Goal: Information Seeking & Learning: Learn about a topic

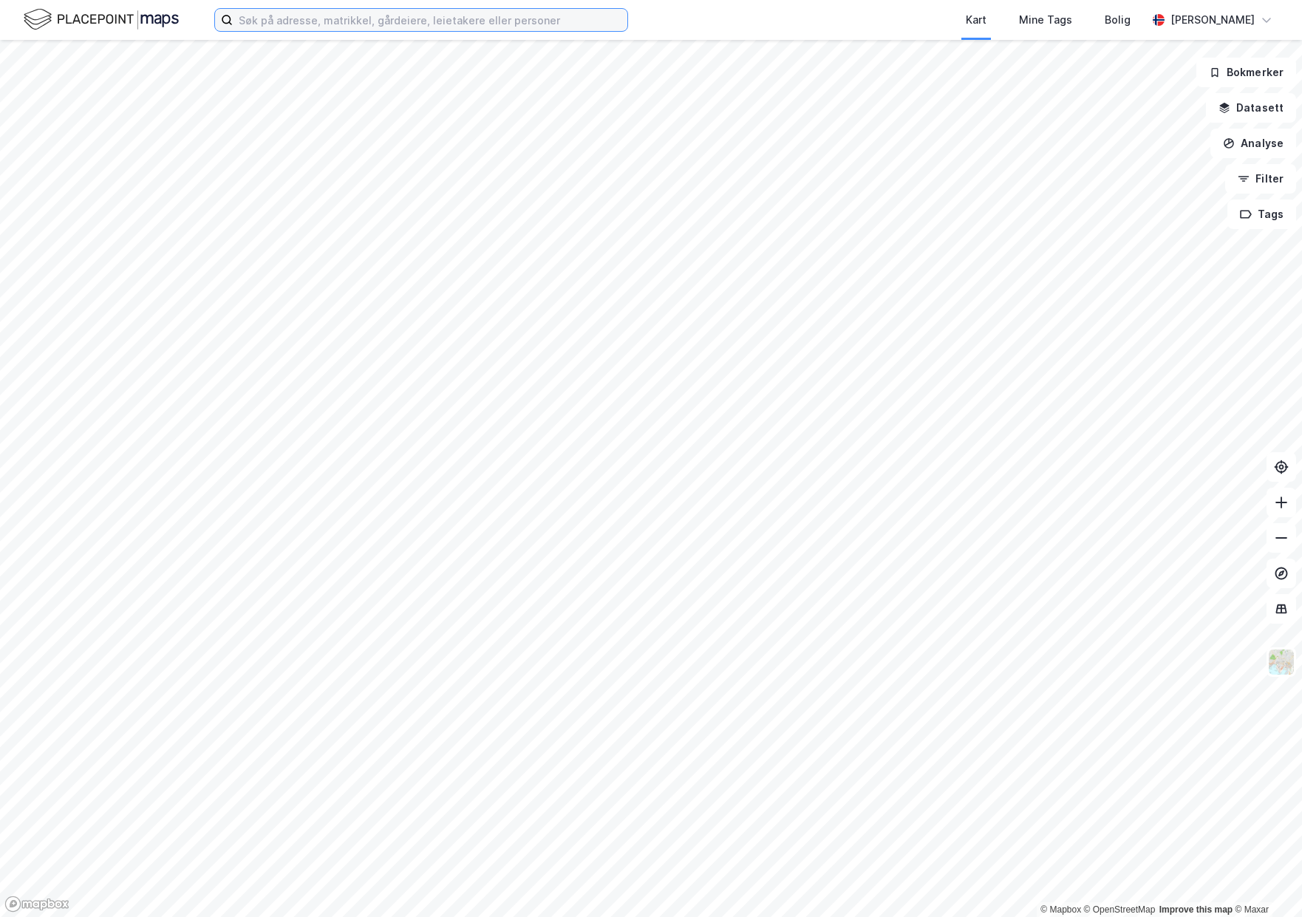
click at [277, 27] on input at bounding box center [430, 20] width 395 height 22
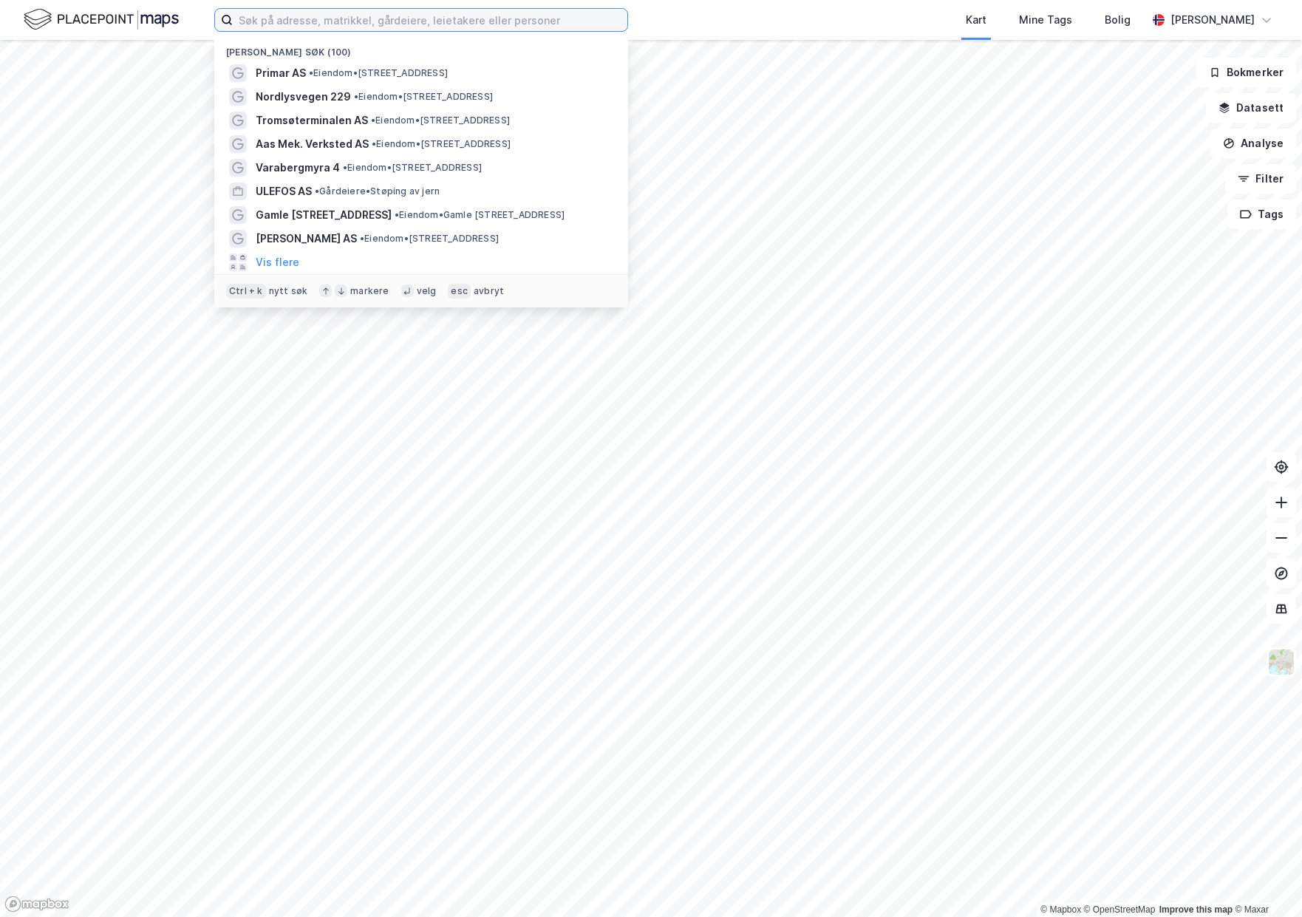
paste input "Gåsneset 38"
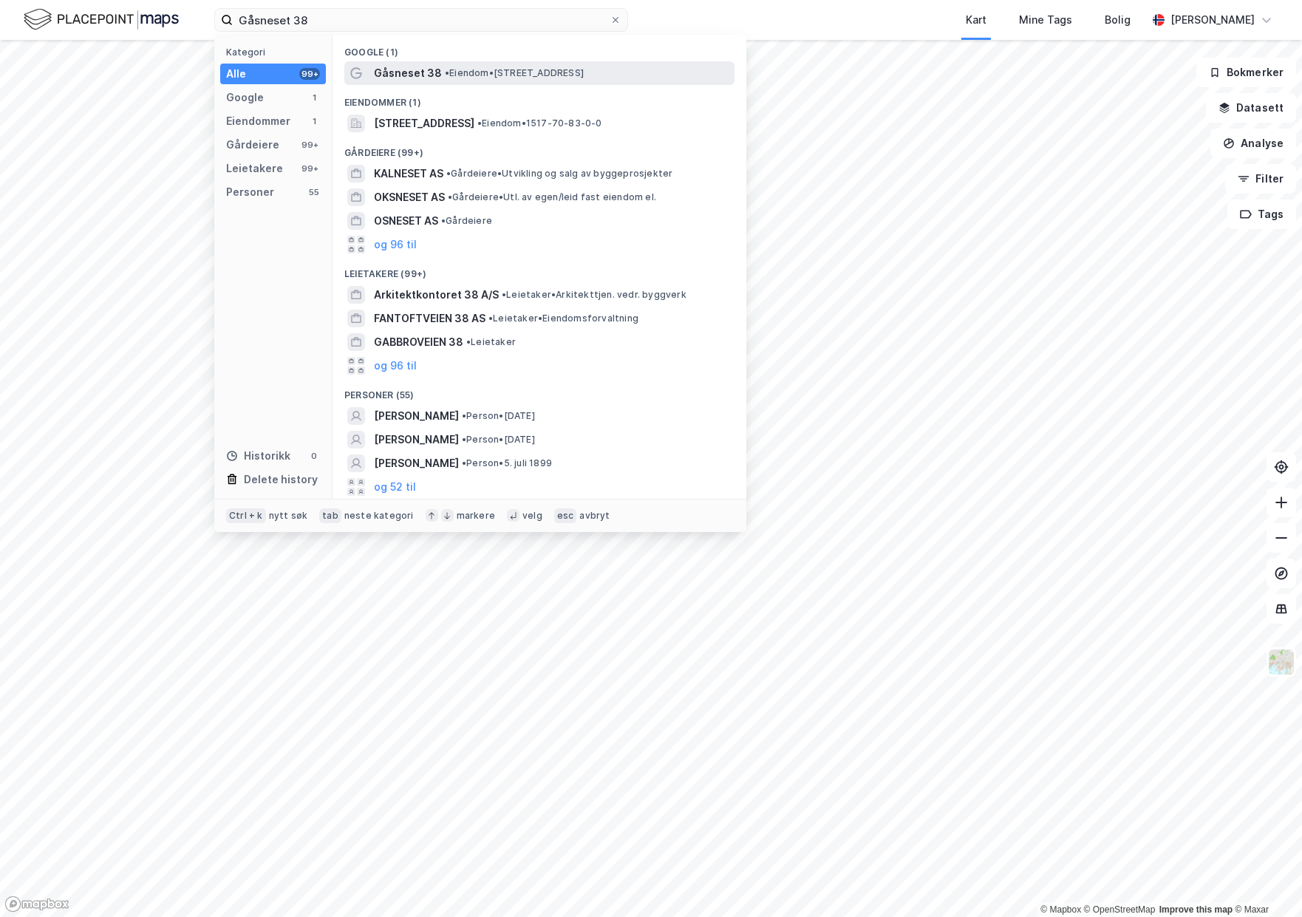
click at [428, 64] on span "Gåsneset 38" at bounding box center [408, 73] width 68 height 18
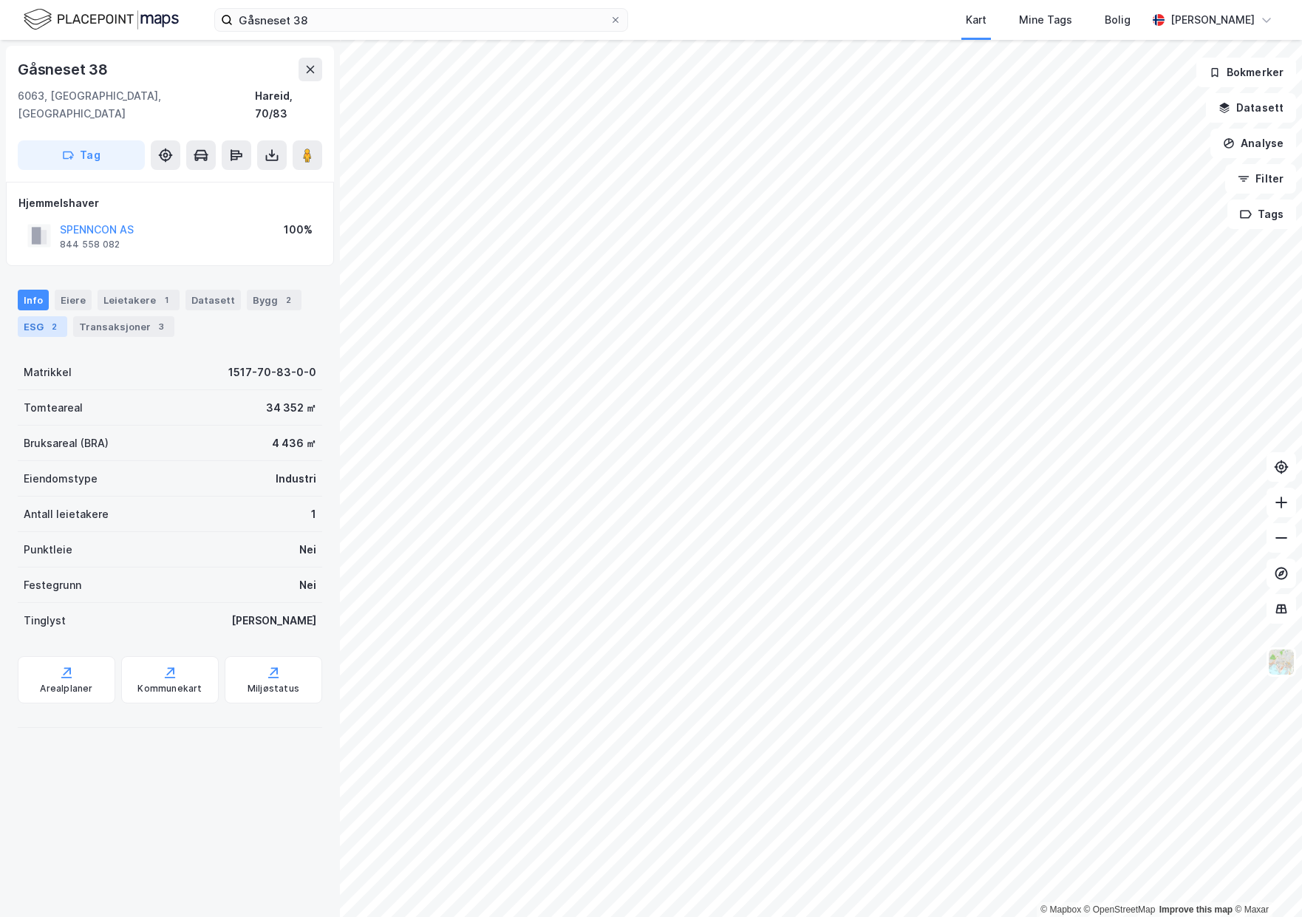
click at [47, 319] on div "2" at bounding box center [54, 326] width 15 height 15
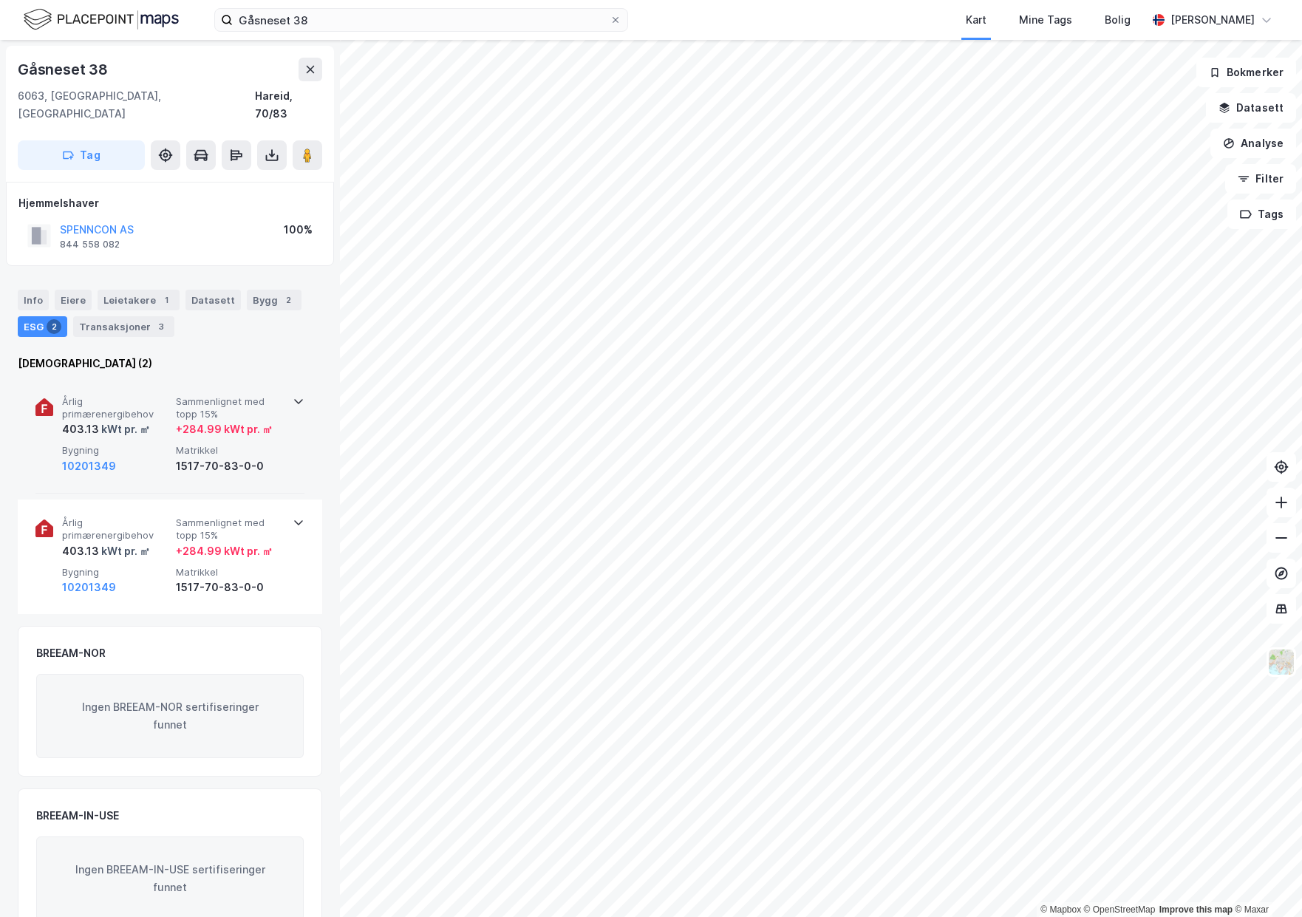
click at [198, 422] on div "Årlig primærenergibehov 403.13 kWt pr. ㎡ Sammenlignet med topp 15% + 284.99 kWt…" at bounding box center [173, 435] width 222 height 80
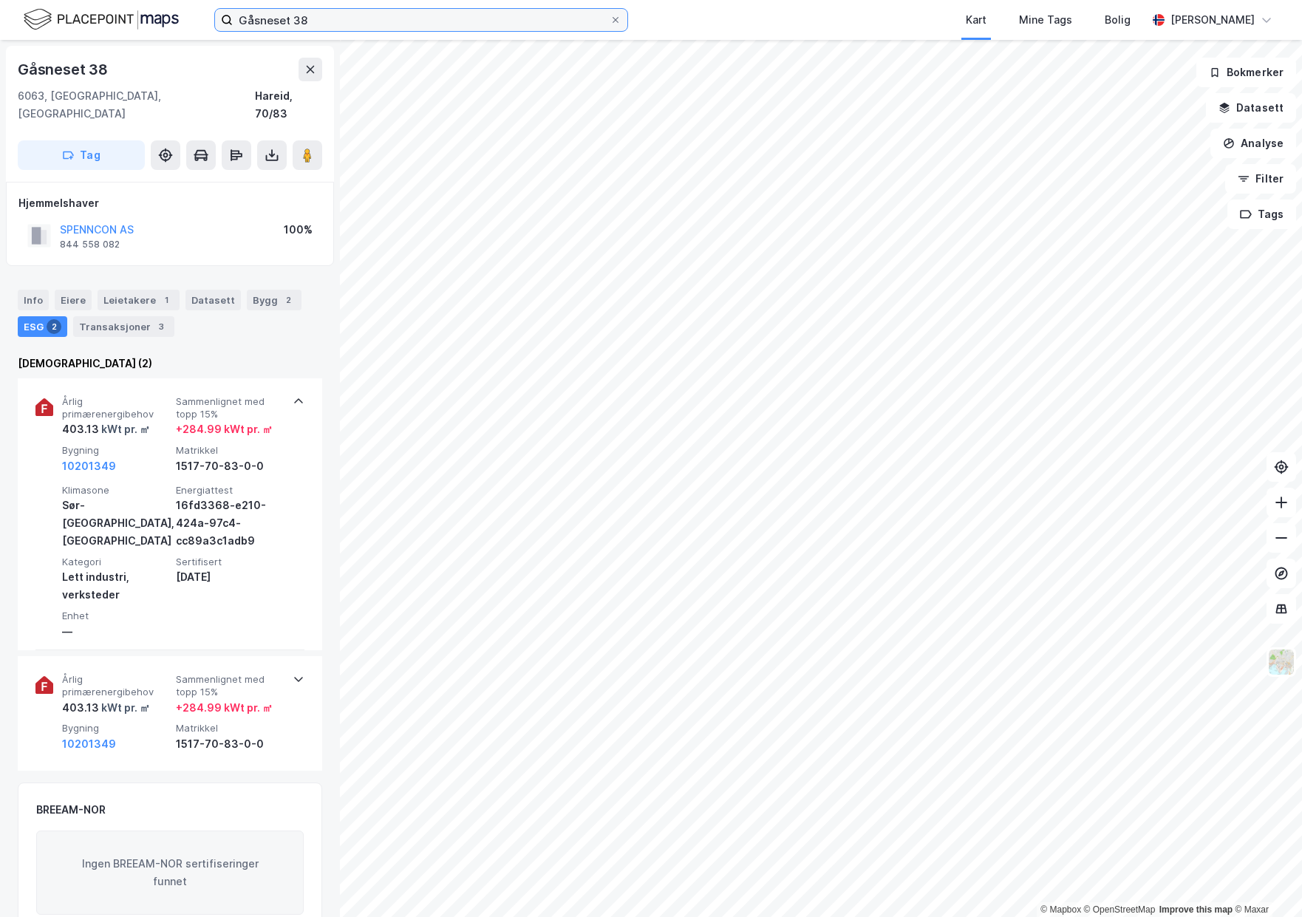
click at [315, 14] on input "Gåsneset 38" at bounding box center [421, 20] width 377 height 22
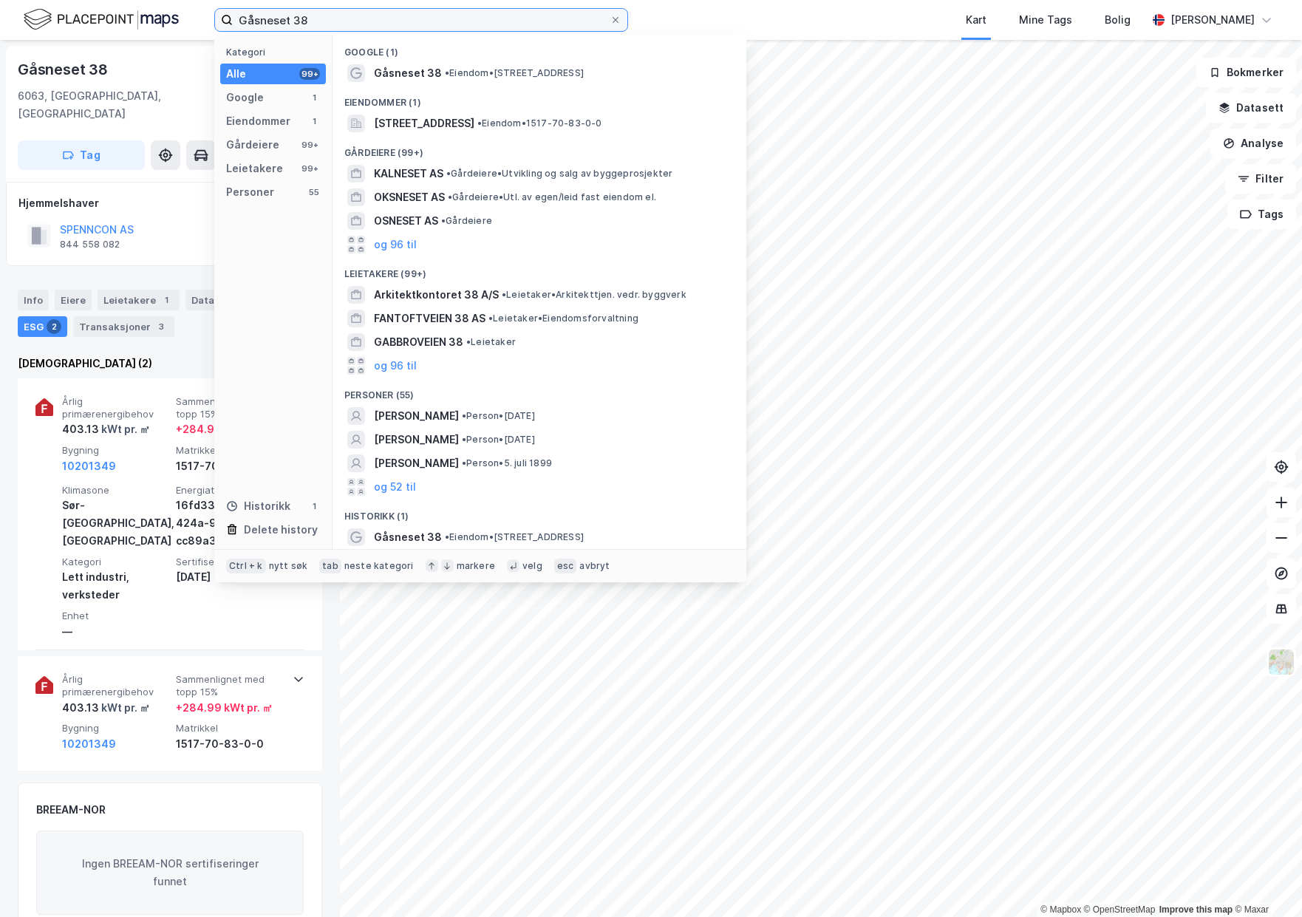
drag, startPoint x: 214, startPoint y: 11, endPoint x: 143, endPoint y: 9, distance: 70.2
click at [143, 9] on div "Gåsneset 38 Kategori Alle 99+ Google 1 Eiendommer 1 Gårdeiere 99+ Leietakere 99…" at bounding box center [651, 20] width 1302 height 40
paste input "[STREET_ADDRESS]"
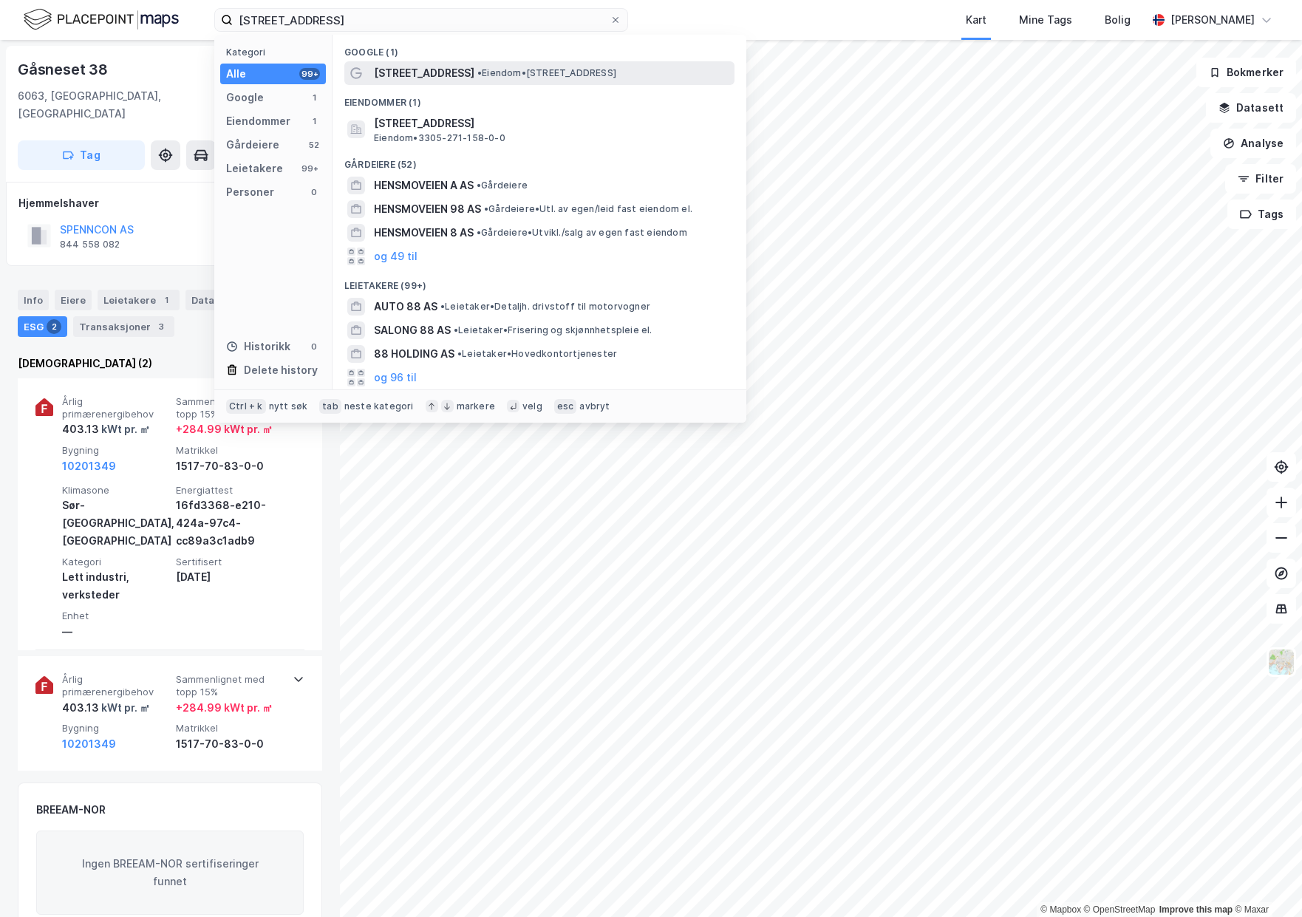
click at [453, 71] on span "[STREET_ADDRESS]" at bounding box center [424, 73] width 100 height 18
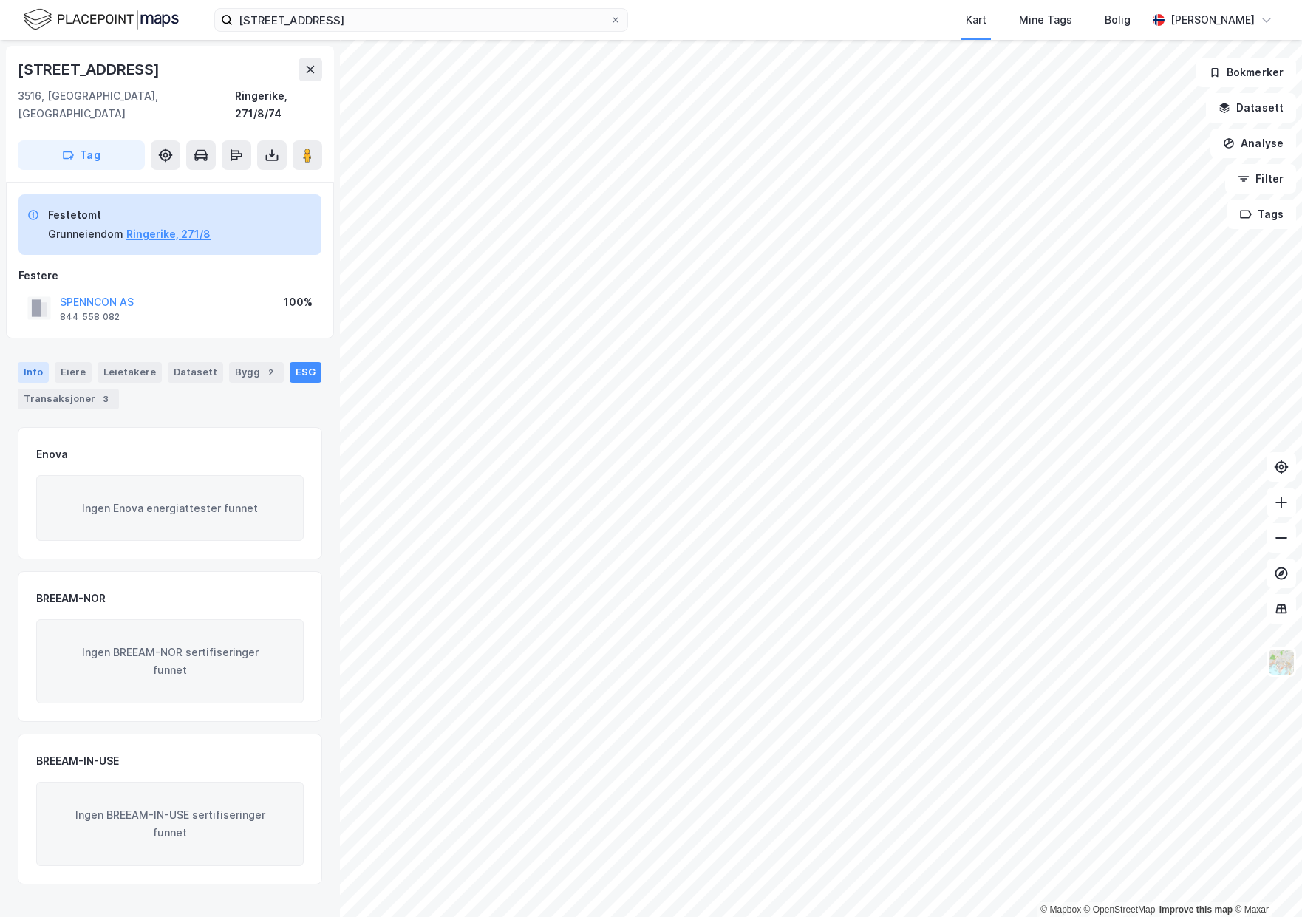
click at [41, 362] on div "Info" at bounding box center [33, 372] width 31 height 21
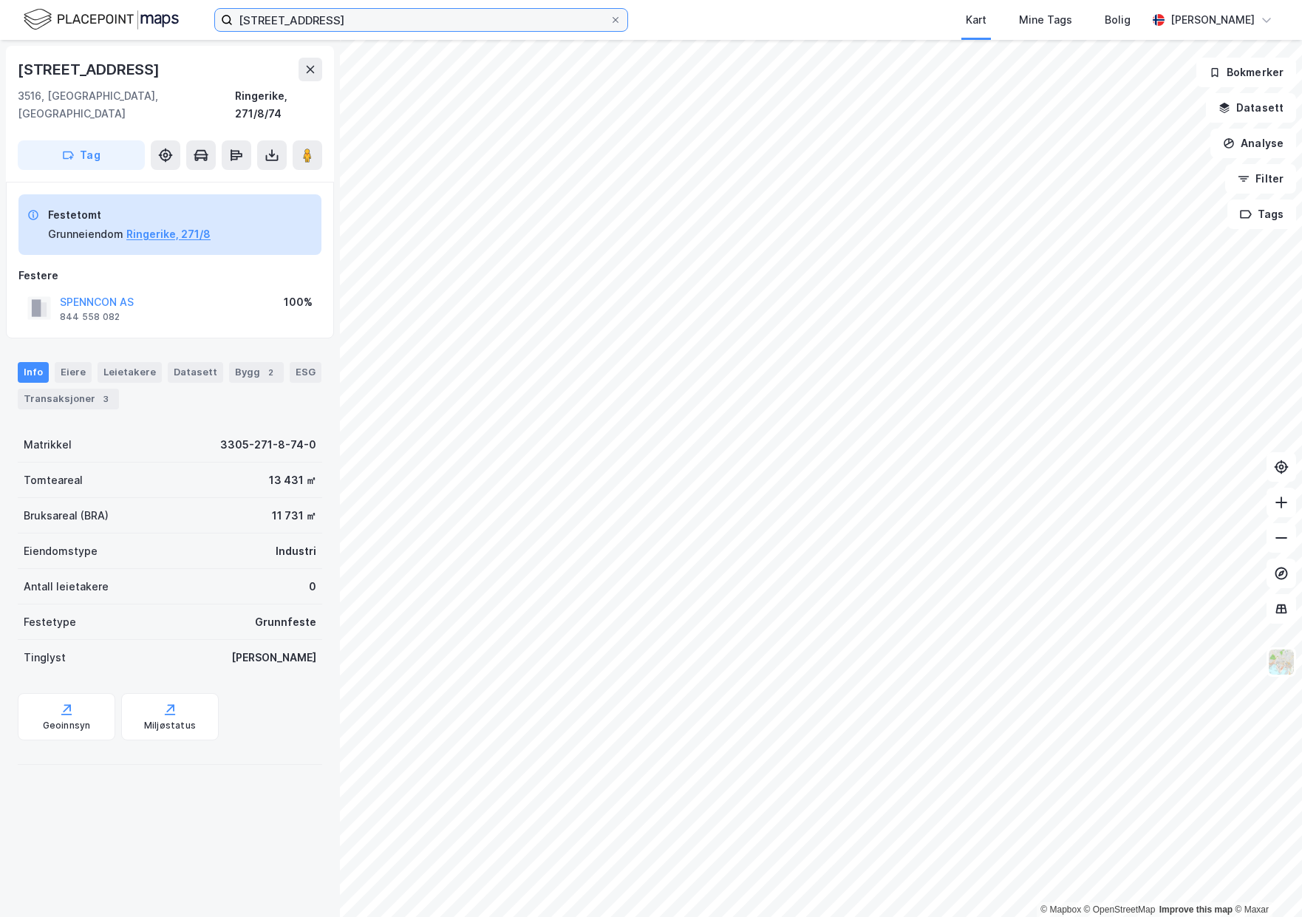
click at [397, 27] on input "[STREET_ADDRESS]" at bounding box center [421, 20] width 377 height 22
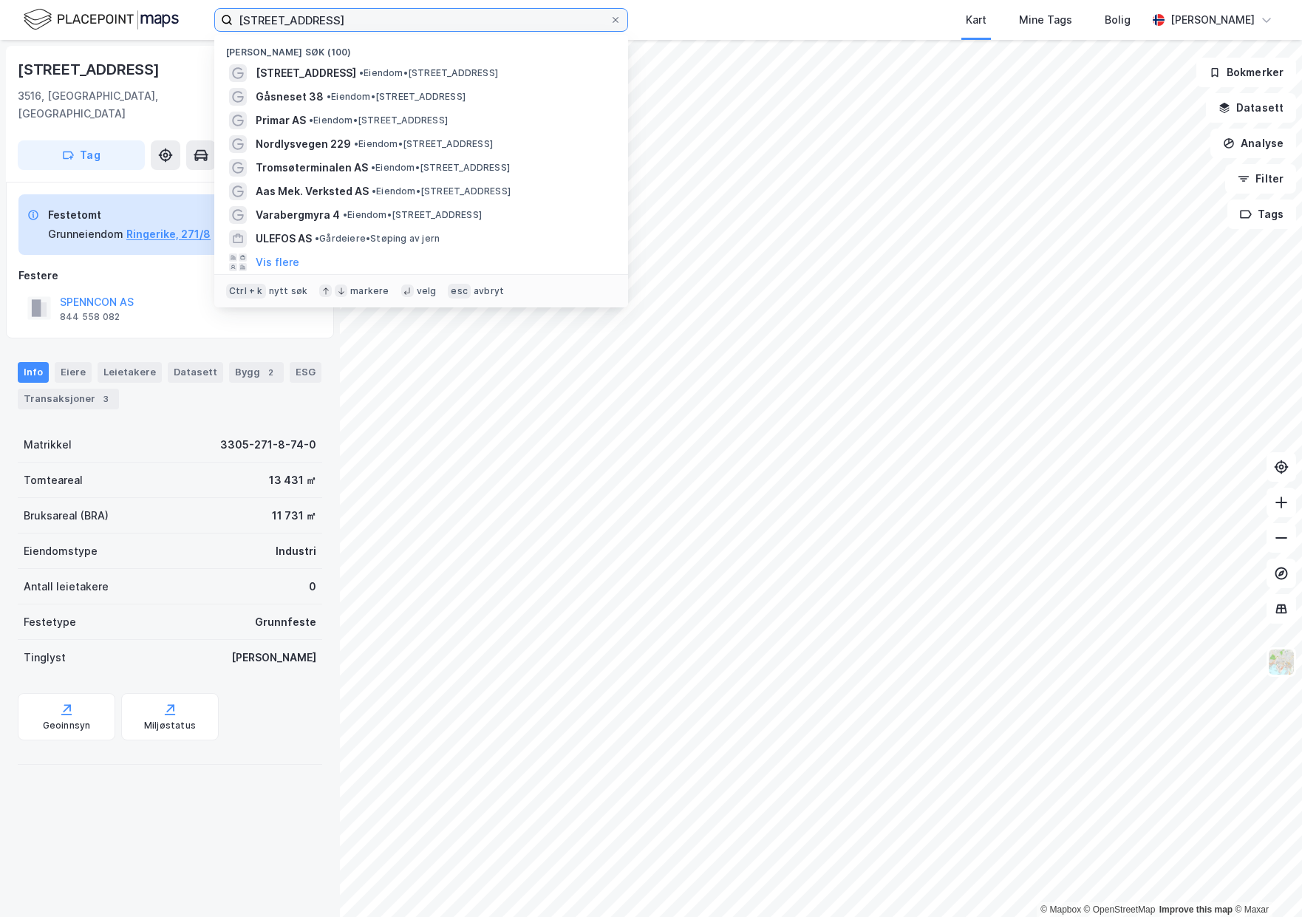
drag, startPoint x: 225, startPoint y: 18, endPoint x: 203, endPoint y: 17, distance: 22.2
click at [203, 17] on div "Hensmoveien 88 Nylige søk (100) [STREET_ADDRESS] • Eiendom • [STREET_ADDRESS] •…" at bounding box center [651, 20] width 1302 height 40
paste input "[STREET_ADDRESS]"
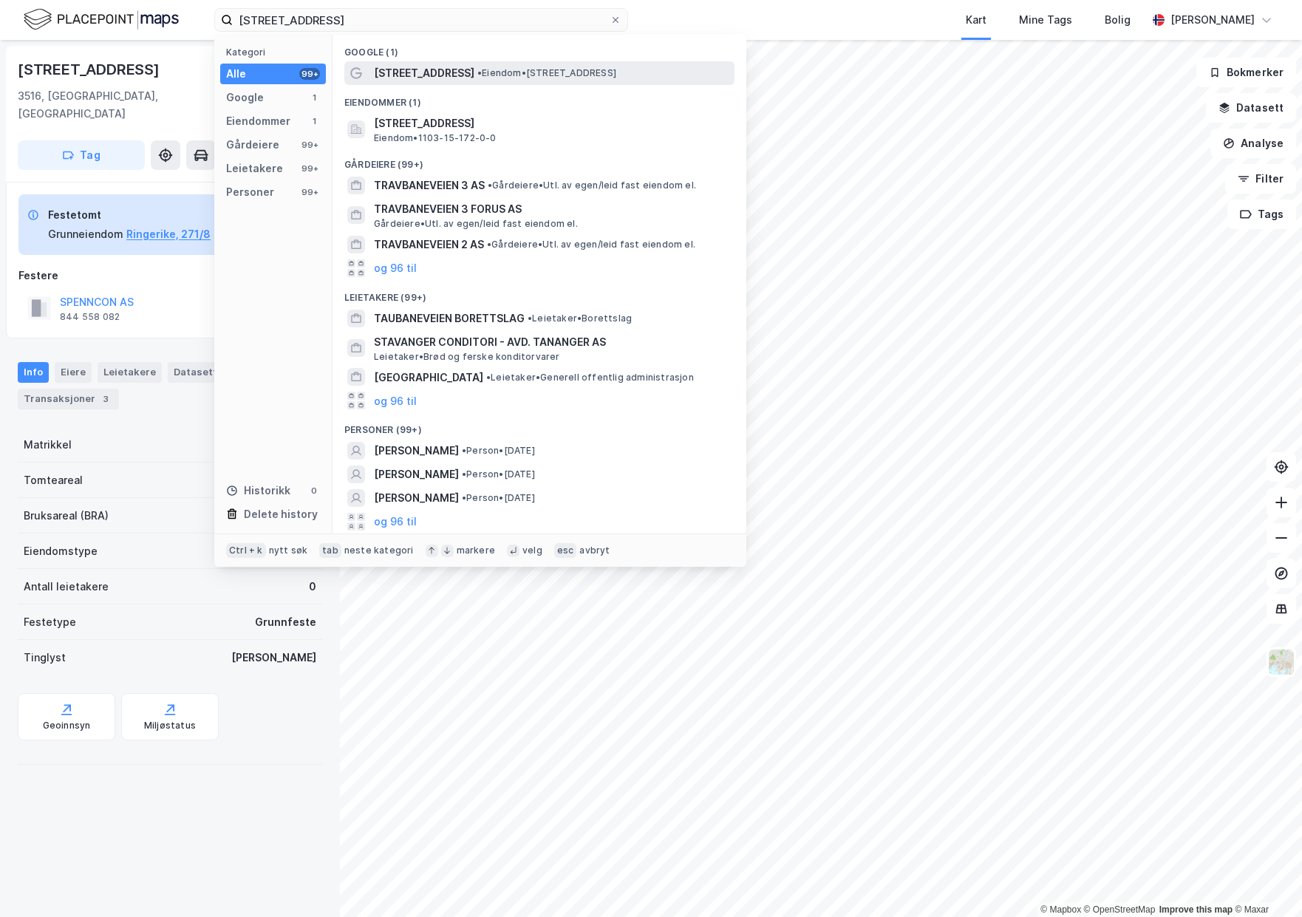
click at [469, 81] on div "[STREET_ADDRESS] • Eiendom • [STREET_ADDRESS]" at bounding box center [553, 73] width 358 height 18
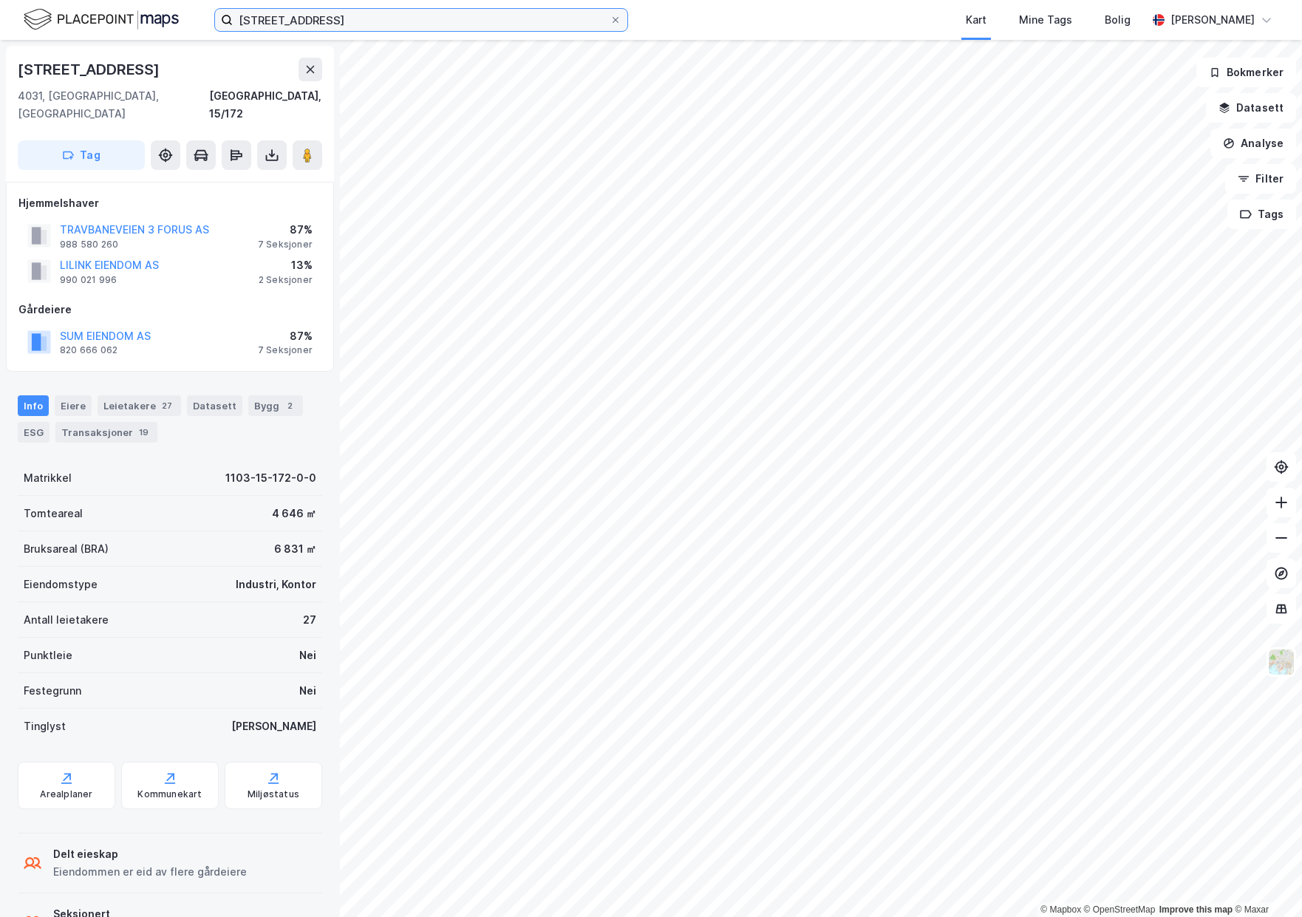
click at [425, 21] on input "[STREET_ADDRESS]" at bounding box center [421, 20] width 377 height 22
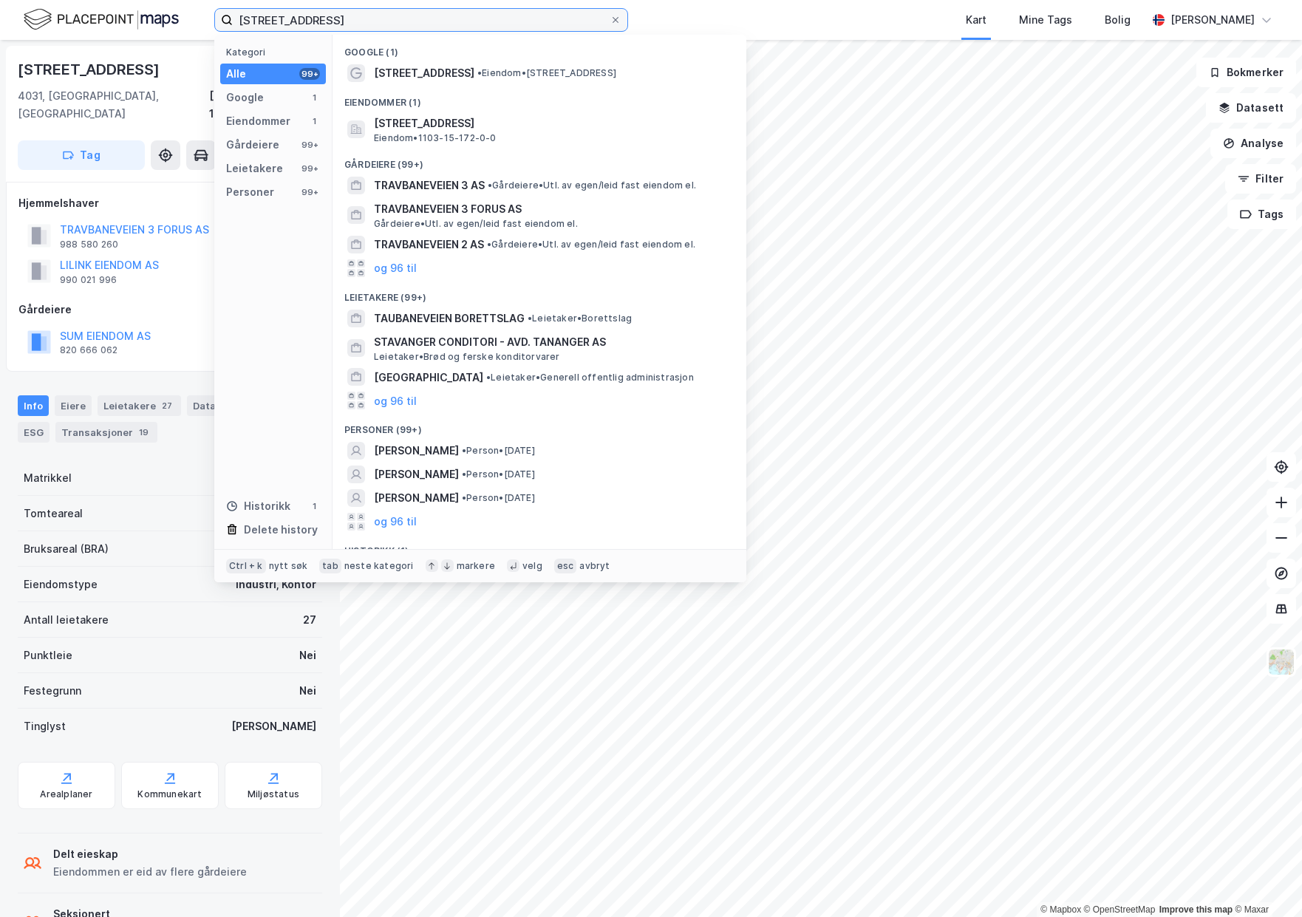
drag, startPoint x: 437, startPoint y: 20, endPoint x: 82, endPoint y: 16, distance: 355.4
click at [82, 16] on div "[STREET_ADDRESS] Kategori Alle 99+ Google 1 Eiendommer 1 Gårdeiere 99+ Leietake…" at bounding box center [651, 20] width 1302 height 40
paste input "[STREET_ADDRESS]"
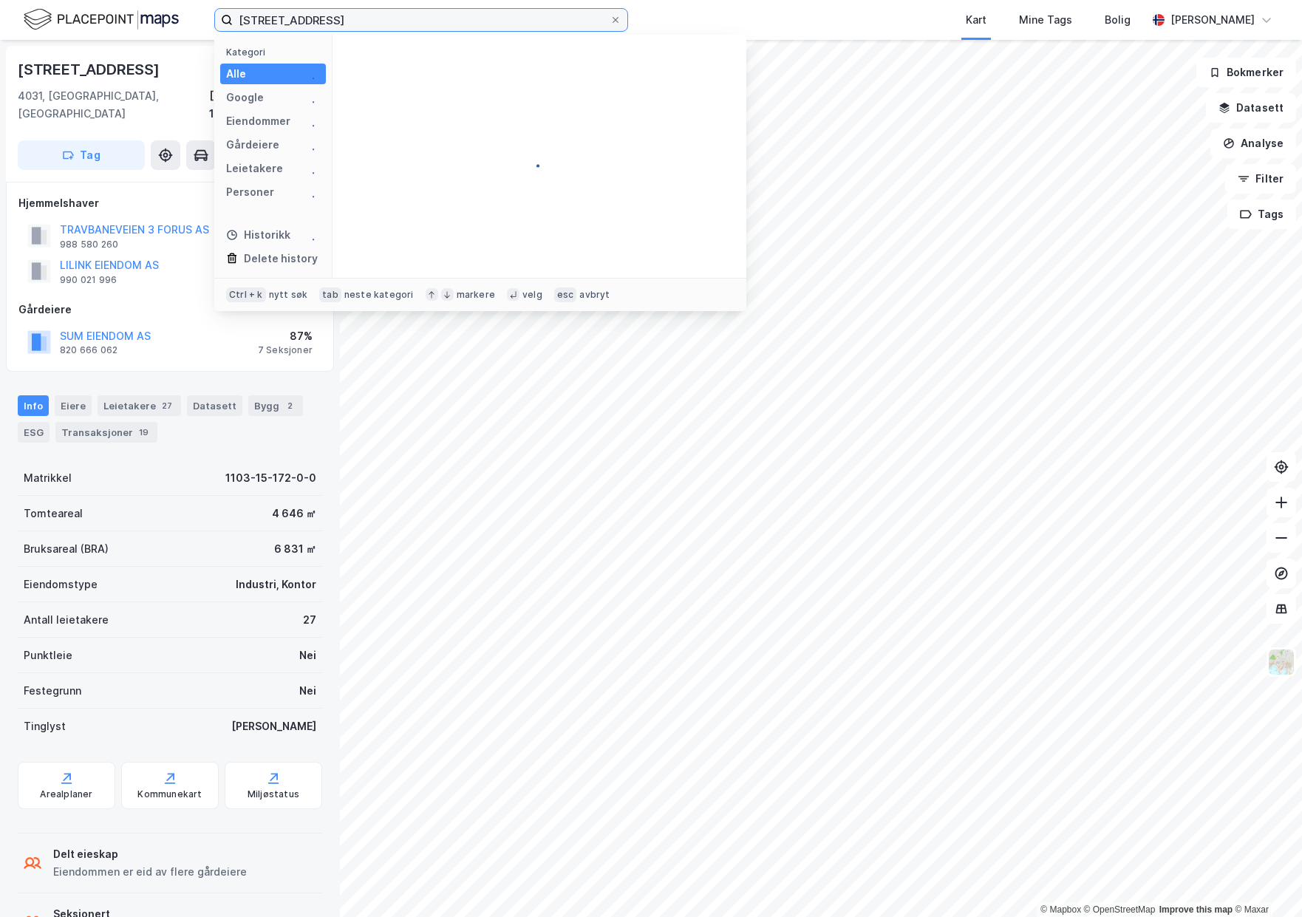
type input "[STREET_ADDRESS]"
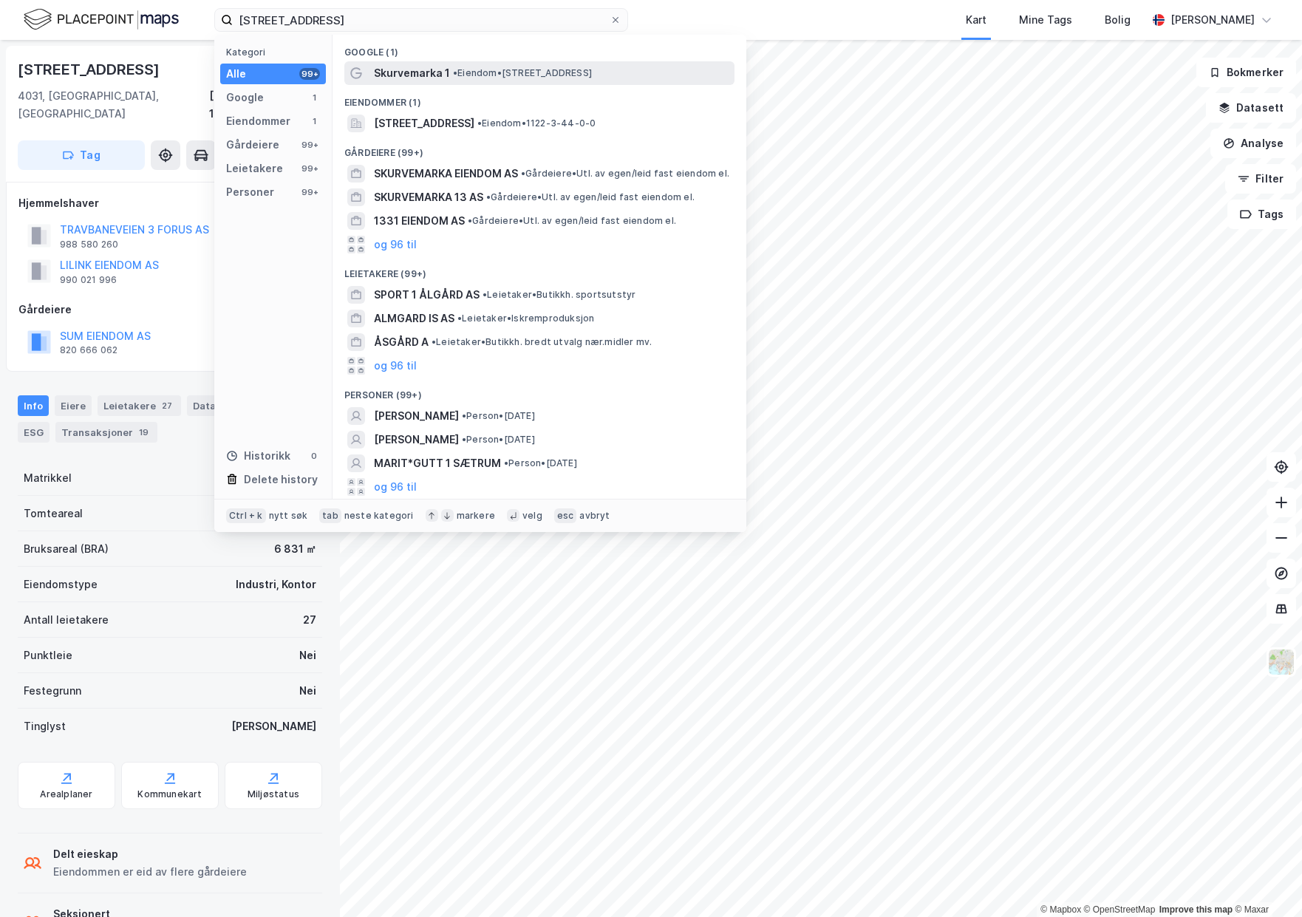
click at [483, 76] on span "• Eiendom • [STREET_ADDRESS]" at bounding box center [522, 73] width 139 height 12
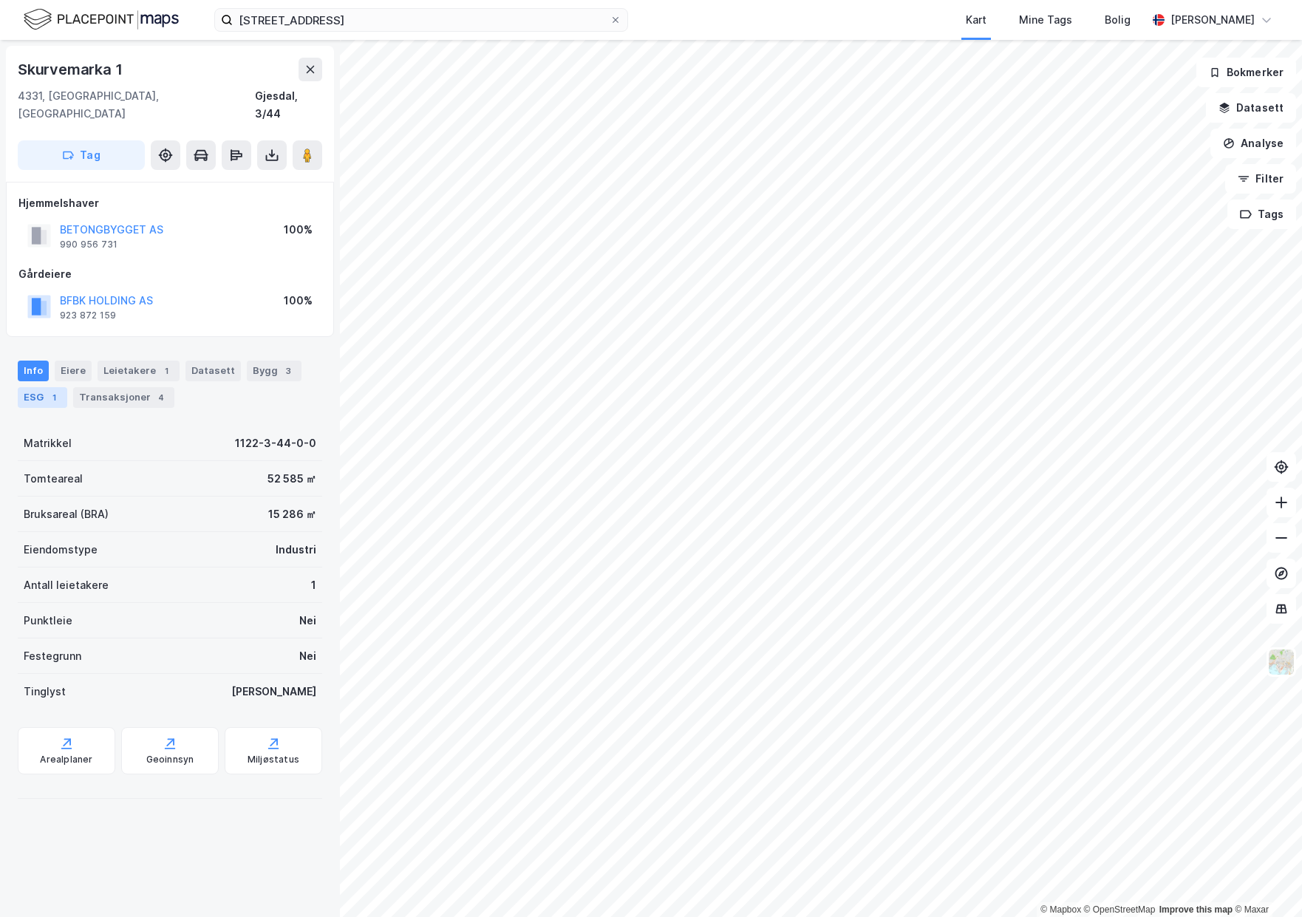
click at [40, 387] on div "ESG 1" at bounding box center [42, 397] width 49 height 21
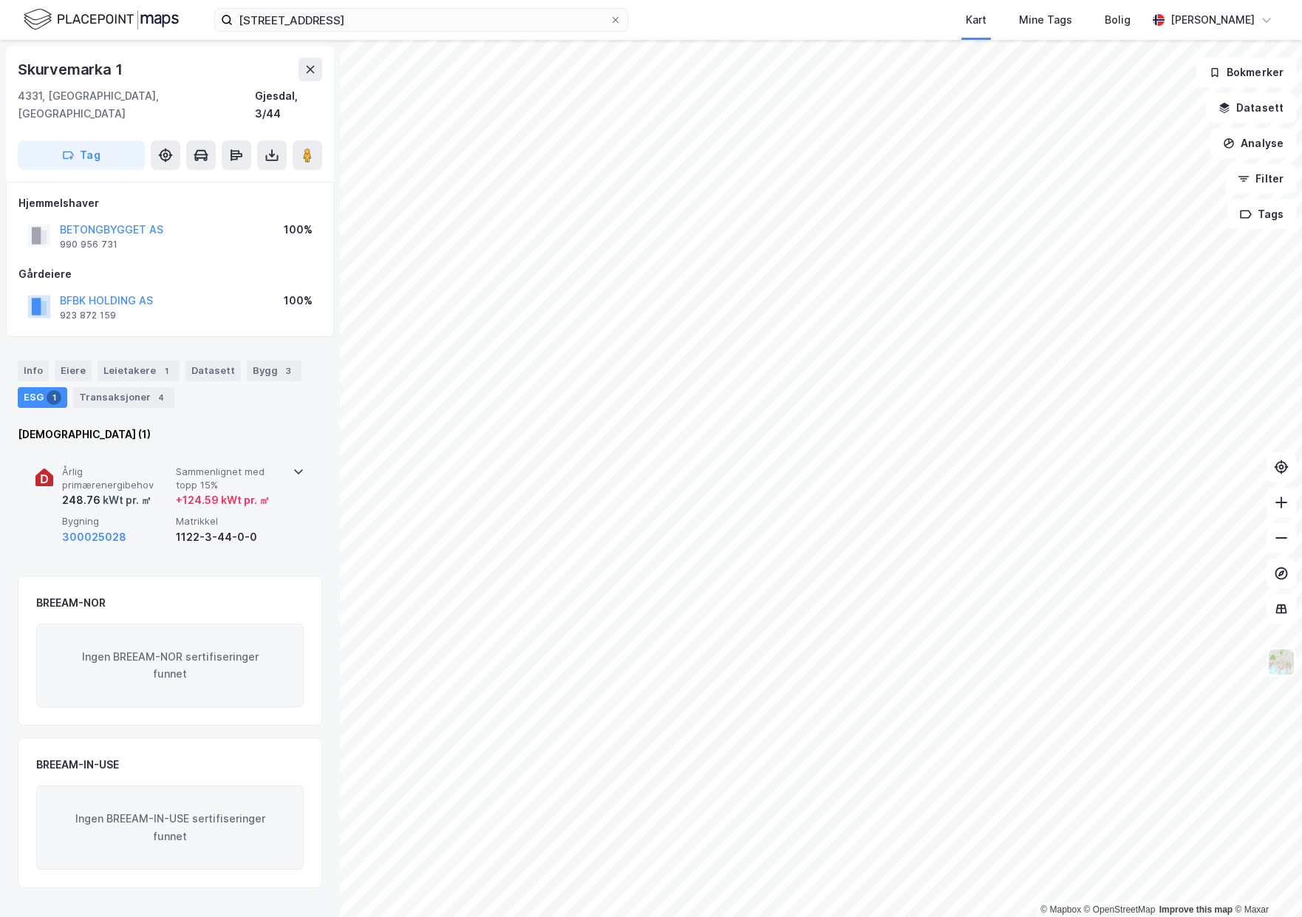
click at [88, 465] on span "Årlig primærenergibehov" at bounding box center [116, 478] width 108 height 26
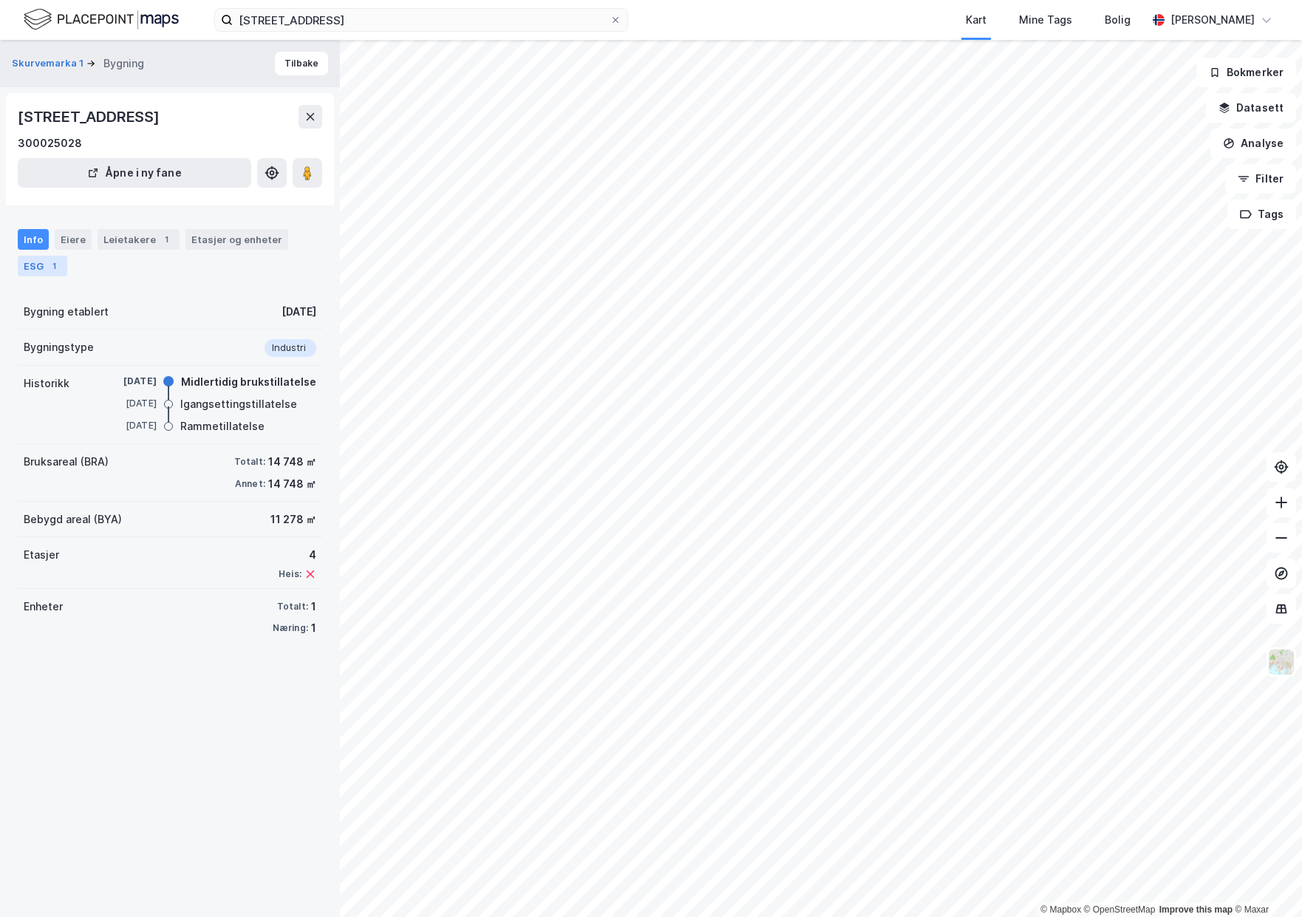
click at [48, 274] on div "ESG 1" at bounding box center [42, 266] width 49 height 21
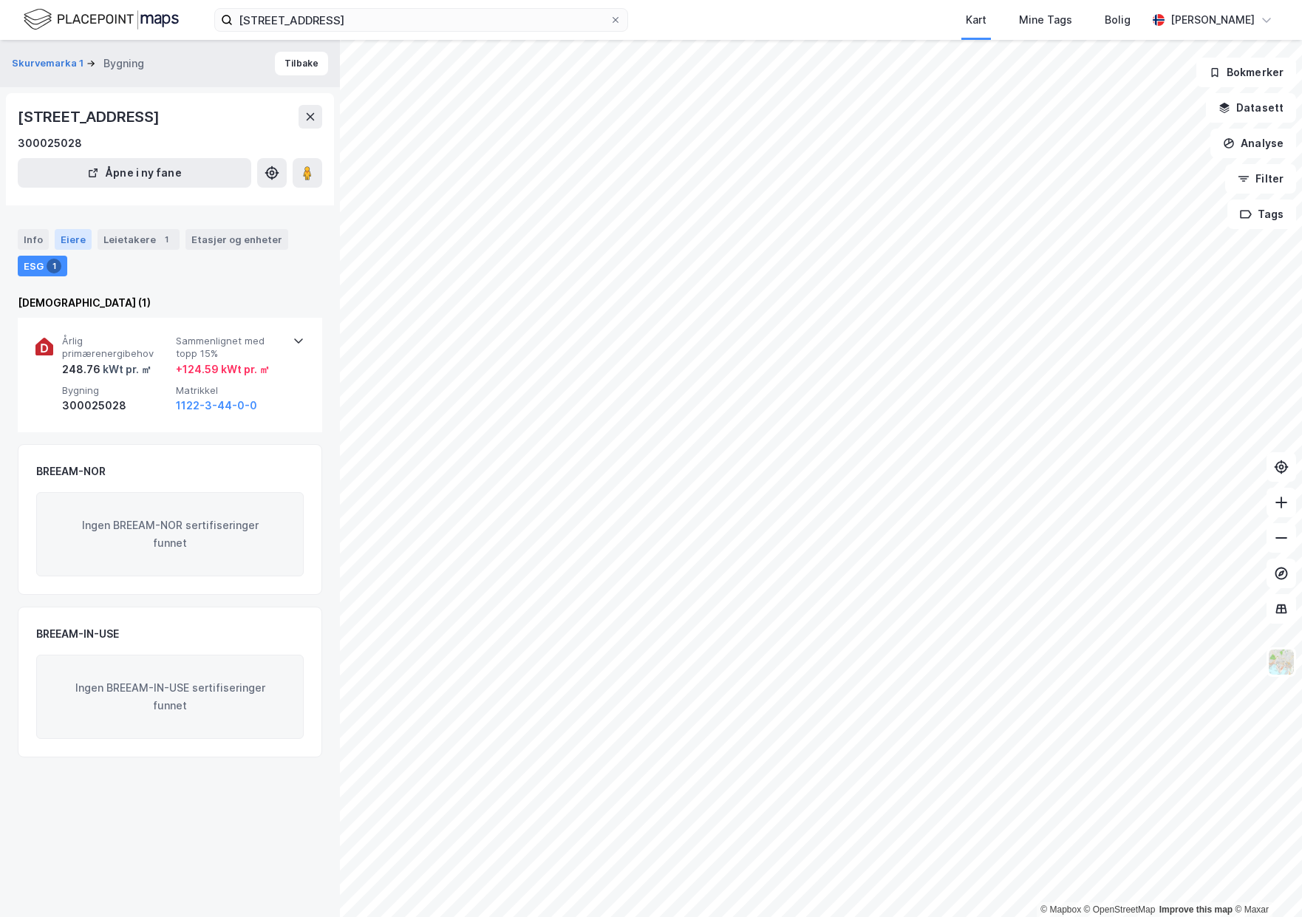
click at [64, 240] on div "Eiere" at bounding box center [73, 239] width 37 height 21
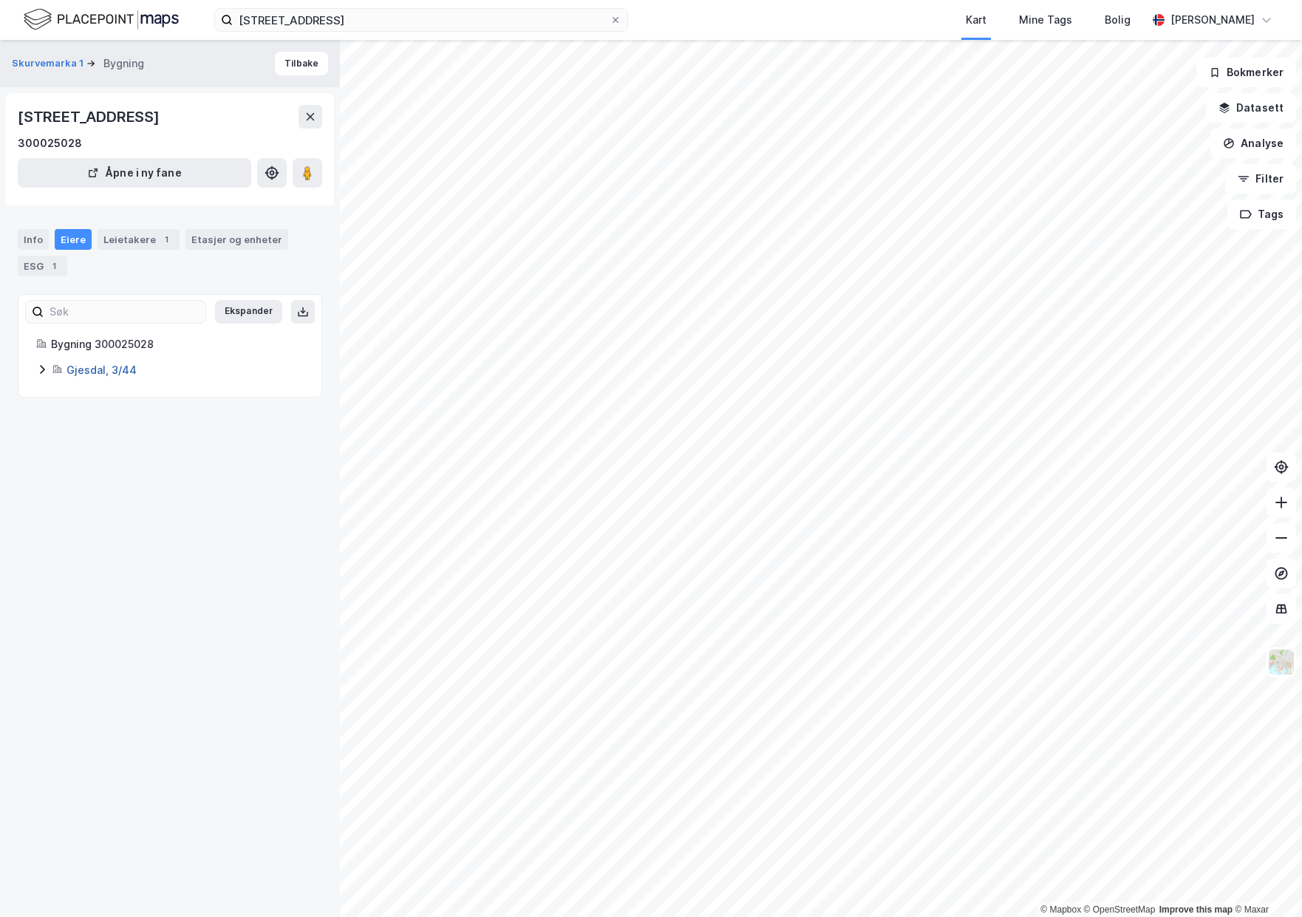
click at [83, 367] on link "Gjesdal, 3/44" at bounding box center [101, 369] width 70 height 13
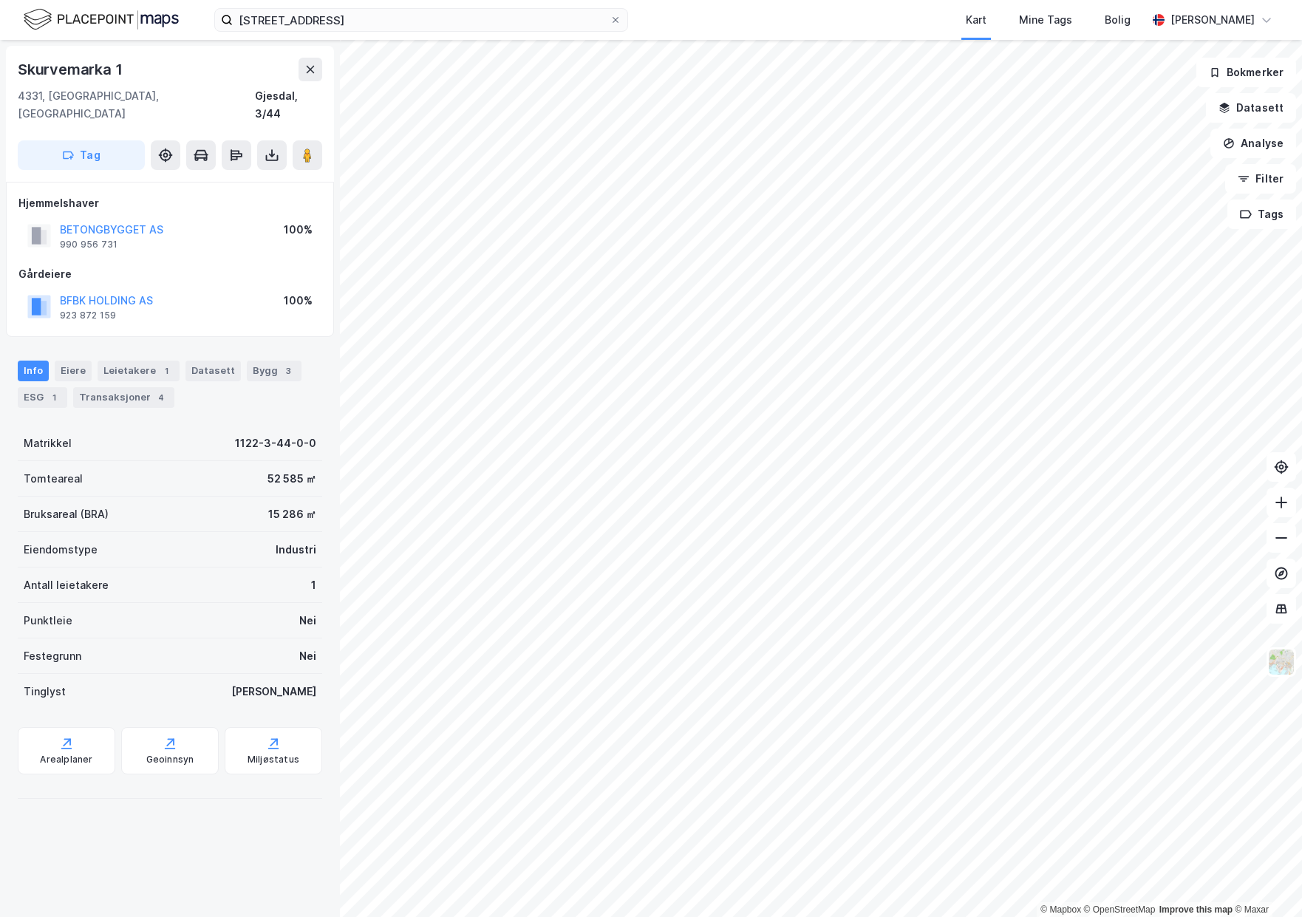
click at [709, 7] on div "Kart Mine Tags Bolig" at bounding box center [923, 20] width 448 height 40
